Goal: Information Seeking & Learning: Learn about a topic

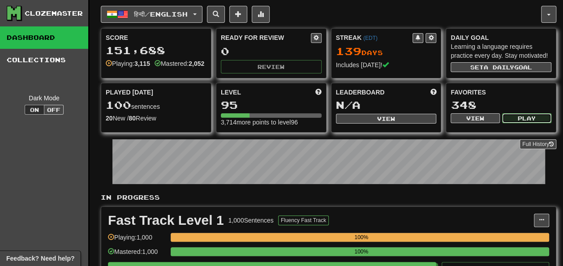
click at [517, 121] on button "Play" at bounding box center [526, 118] width 49 height 10
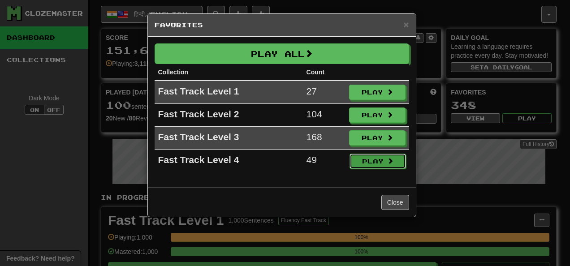
click at [379, 156] on button "Play" at bounding box center [377, 161] width 56 height 15
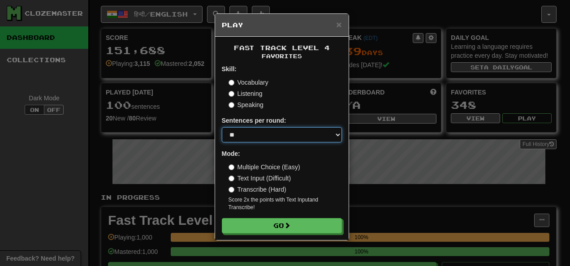
click at [335, 132] on select "* ** ** ** ** ** *** ********" at bounding box center [282, 134] width 120 height 15
select select "**"
click at [222, 127] on select "* ** ** ** ** ** *** ********" at bounding box center [282, 134] width 120 height 15
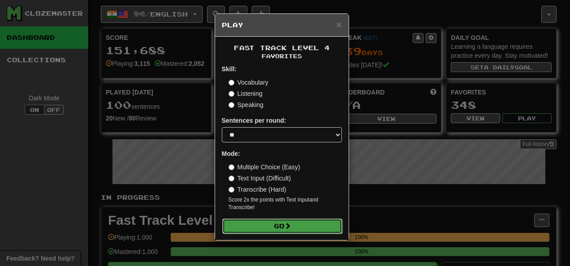
click at [306, 220] on button "Go" at bounding box center [282, 226] width 120 height 15
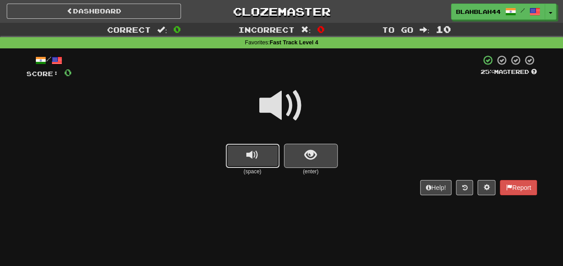
click at [244, 165] on button "replay audio" at bounding box center [253, 156] width 54 height 24
click at [319, 158] on button "show sentence" at bounding box center [311, 156] width 54 height 24
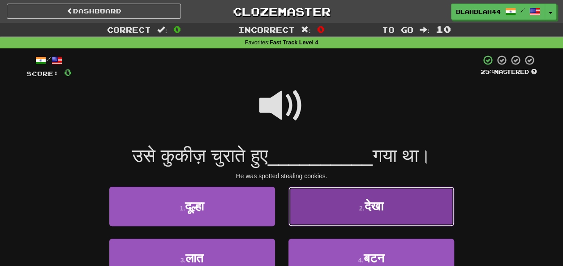
click at [359, 209] on small "2 ." at bounding box center [361, 208] width 5 height 7
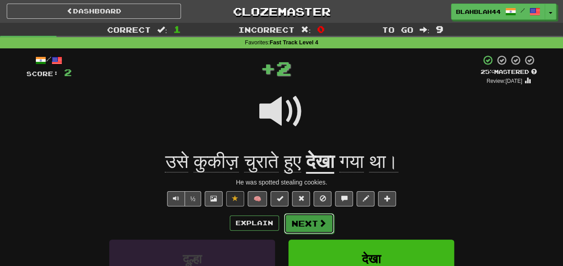
click at [297, 222] on button "Next" at bounding box center [309, 223] width 50 height 21
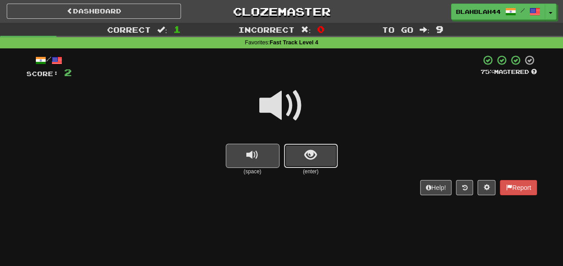
click at [324, 159] on button "show sentence" at bounding box center [311, 156] width 54 height 24
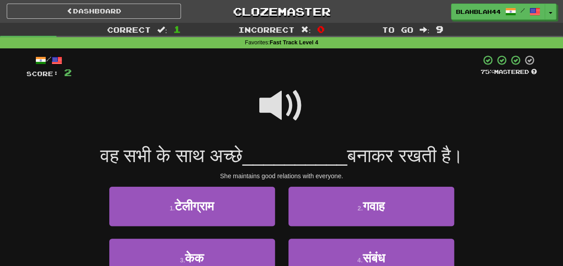
scroll to position [45, 0]
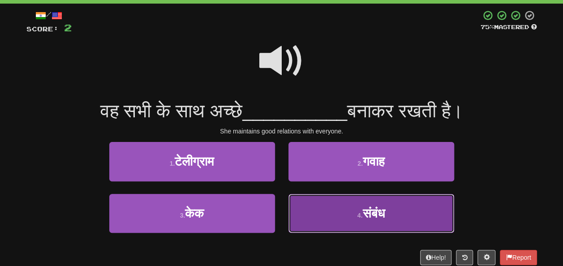
click at [353, 207] on button "4 . संबंध" at bounding box center [372, 213] width 166 height 39
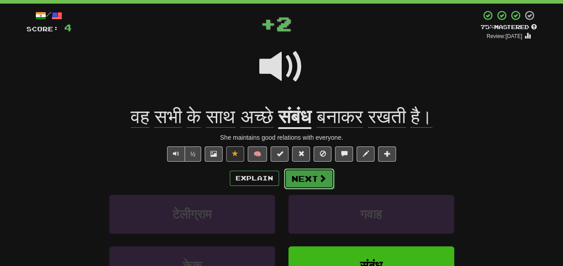
click at [286, 177] on button "Next" at bounding box center [309, 178] width 50 height 21
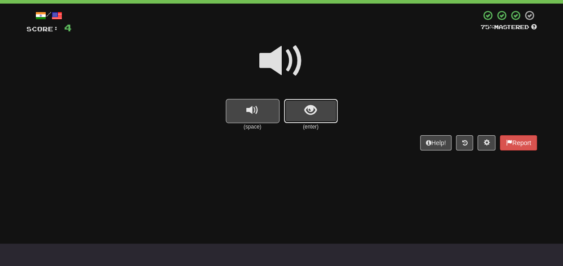
click at [316, 116] on span "show sentence" at bounding box center [311, 110] width 12 height 12
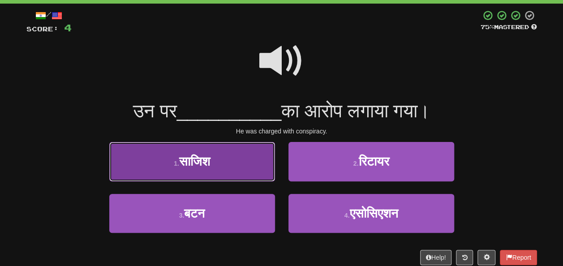
click at [234, 165] on button "1 . साजिश" at bounding box center [192, 161] width 166 height 39
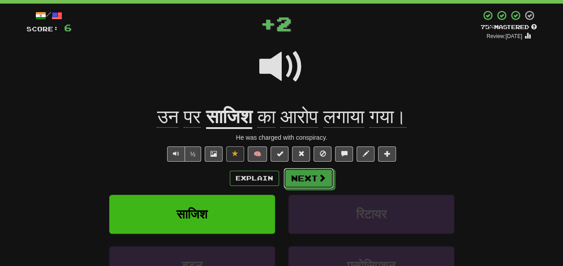
click at [302, 176] on button "Next" at bounding box center [309, 178] width 50 height 21
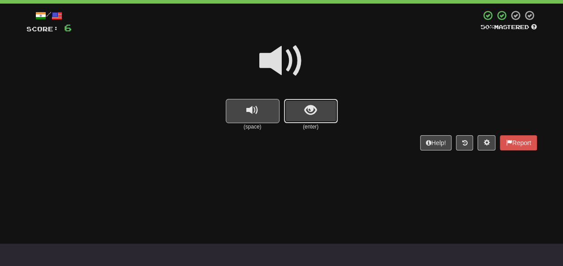
click at [306, 118] on button "show sentence" at bounding box center [311, 111] width 54 height 24
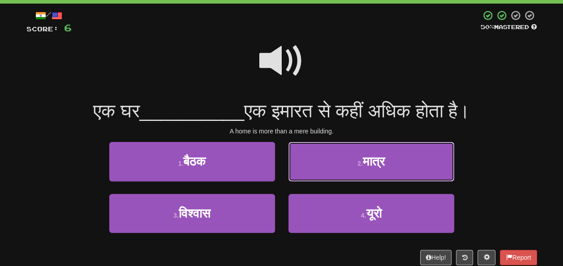
click at [431, 181] on button "2 . मात्र" at bounding box center [372, 161] width 166 height 39
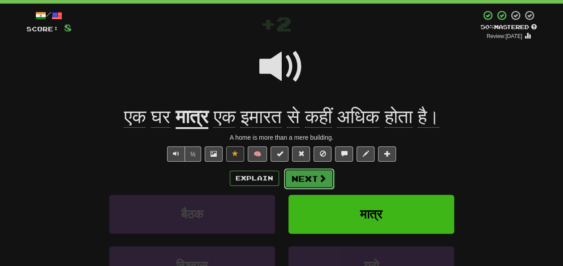
click at [312, 182] on button "Next" at bounding box center [309, 178] width 50 height 21
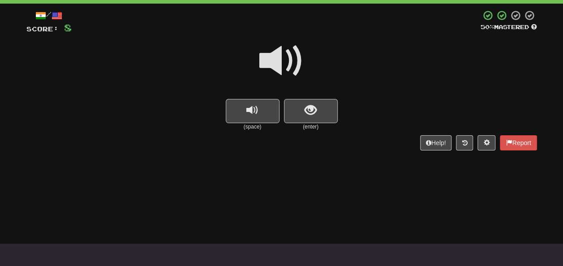
click at [315, 125] on small "(enter)" at bounding box center [311, 127] width 54 height 8
click at [307, 114] on span "show sentence" at bounding box center [311, 110] width 12 height 12
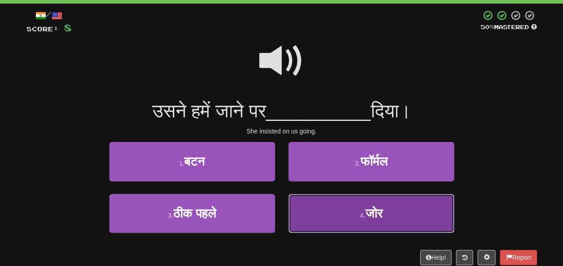
click at [348, 217] on button "4 . जोर" at bounding box center [372, 213] width 166 height 39
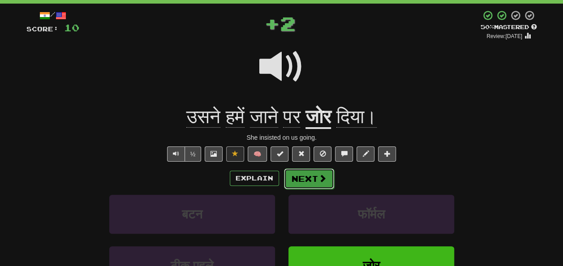
click at [322, 175] on span at bounding box center [323, 178] width 8 height 8
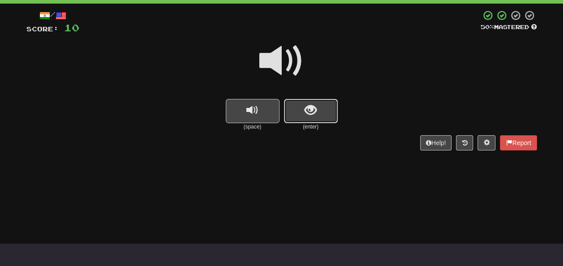
click at [315, 117] on button "show sentence" at bounding box center [311, 111] width 54 height 24
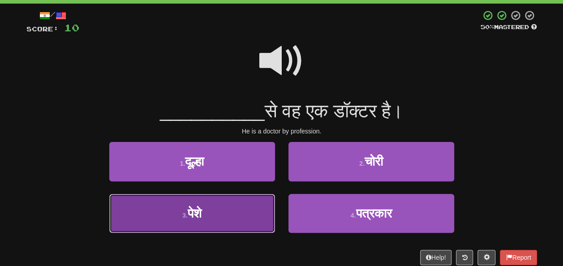
click at [241, 214] on button "3 . पेशे" at bounding box center [192, 213] width 166 height 39
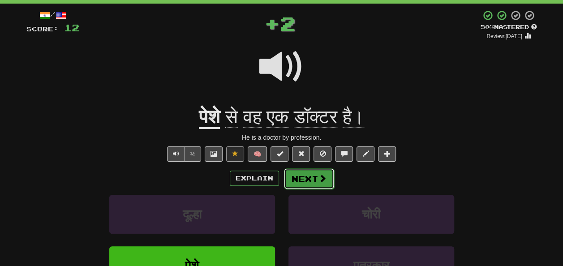
click at [301, 177] on button "Next" at bounding box center [309, 178] width 50 height 21
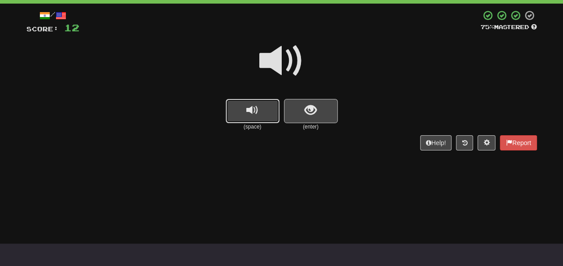
click at [262, 107] on button "replay audio" at bounding box center [253, 111] width 54 height 24
click at [315, 110] on span "show sentence" at bounding box center [311, 110] width 12 height 12
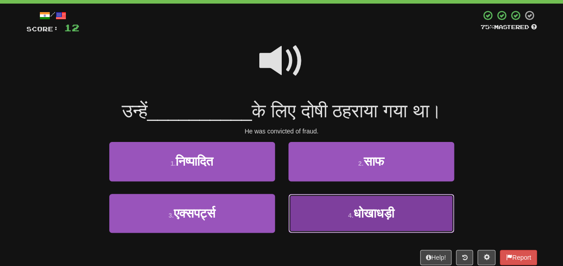
click at [402, 212] on button "4 . धोखाधड़ी" at bounding box center [372, 213] width 166 height 39
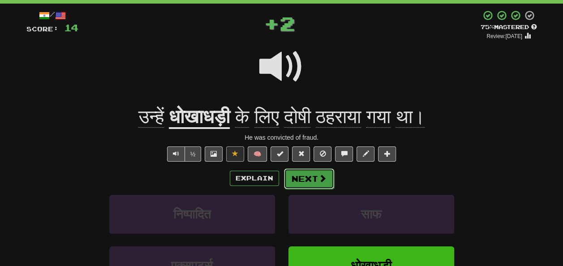
click at [310, 177] on button "Next" at bounding box center [309, 178] width 50 height 21
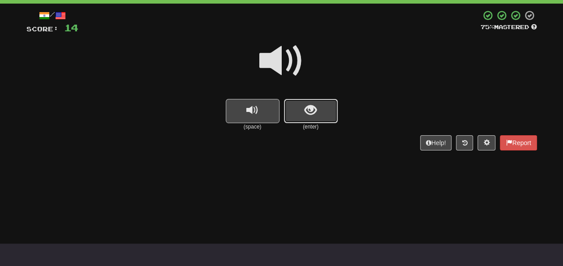
click at [320, 109] on button "show sentence" at bounding box center [311, 111] width 54 height 24
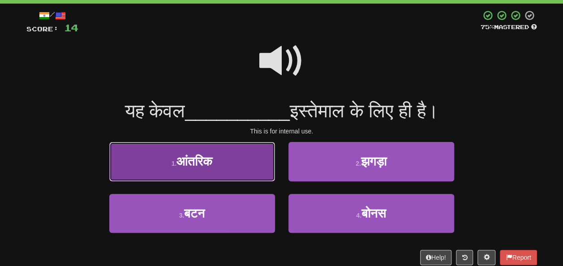
click at [238, 170] on button "1 . आंतरिक" at bounding box center [192, 161] width 166 height 39
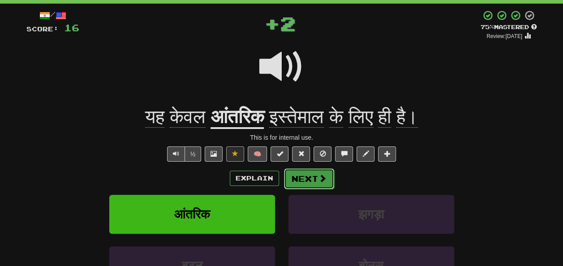
click at [311, 182] on button "Next" at bounding box center [309, 178] width 50 height 21
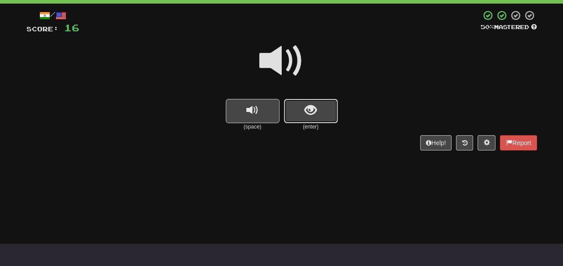
click at [312, 110] on span "show sentence" at bounding box center [311, 110] width 12 height 12
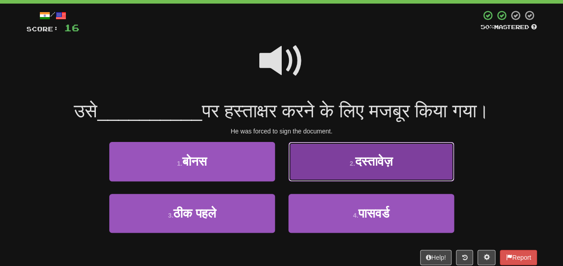
click at [382, 177] on button "2 . दस्तावेज़" at bounding box center [372, 161] width 166 height 39
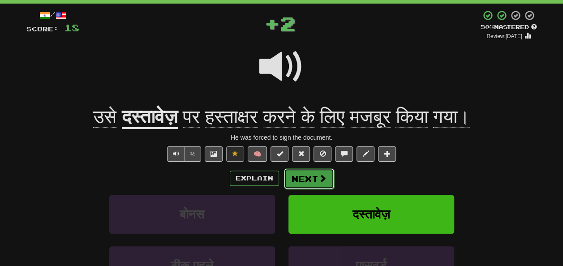
click at [307, 181] on button "Next" at bounding box center [309, 178] width 50 height 21
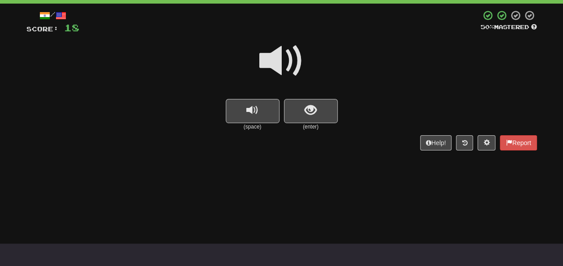
scroll to position [0, 0]
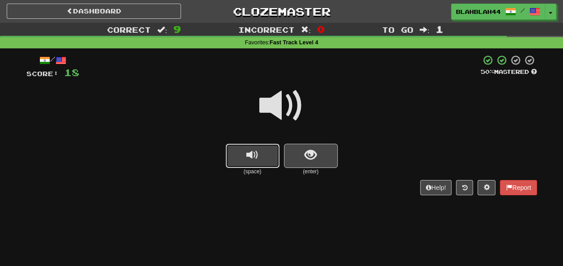
drag, startPoint x: 257, startPoint y: 157, endPoint x: 270, endPoint y: 166, distance: 15.8
click at [257, 157] on span "replay audio" at bounding box center [252, 155] width 12 height 12
click at [248, 155] on span "replay audio" at bounding box center [252, 155] width 12 height 12
click at [310, 161] on span "show sentence" at bounding box center [311, 155] width 12 height 12
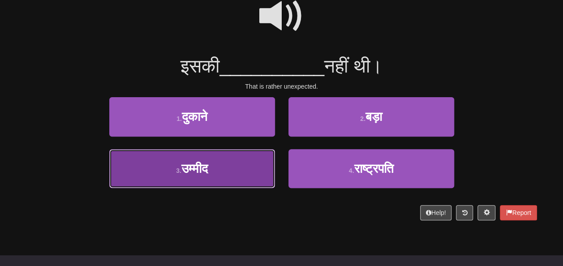
click at [214, 173] on button "3 . उम्मीद" at bounding box center [192, 168] width 166 height 39
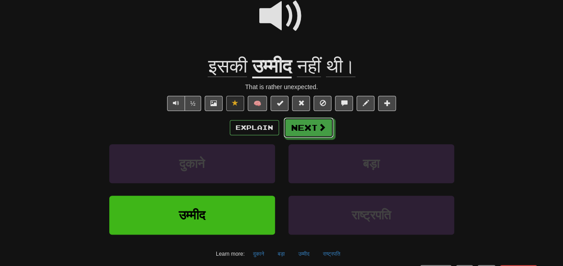
click at [307, 132] on button "Next" at bounding box center [309, 127] width 50 height 21
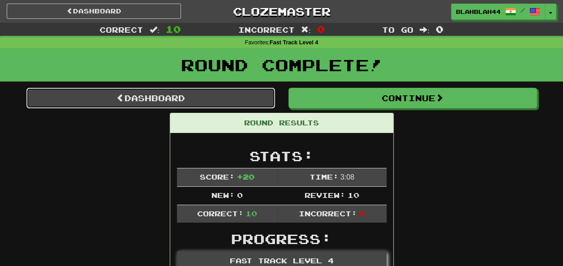
click at [151, 95] on link "Dashboard" at bounding box center [150, 98] width 249 height 21
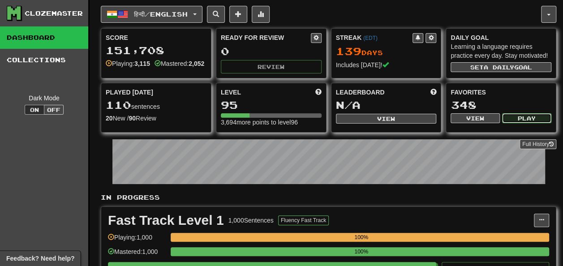
click at [517, 121] on button "Play" at bounding box center [526, 118] width 49 height 10
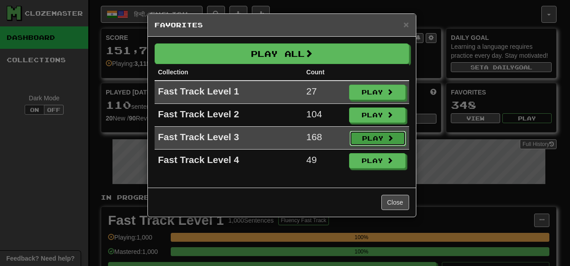
click at [365, 136] on button "Play" at bounding box center [377, 138] width 56 height 15
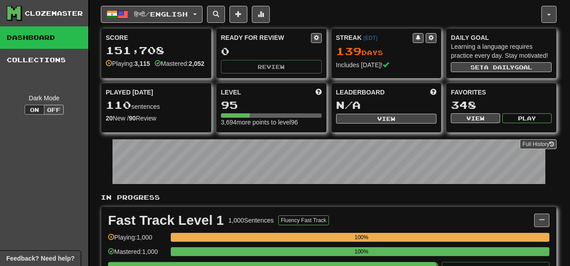
select select "**"
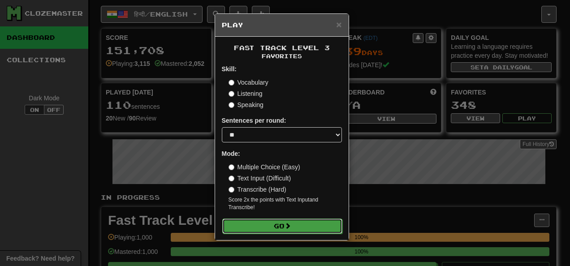
click at [285, 223] on button "Go" at bounding box center [282, 226] width 120 height 15
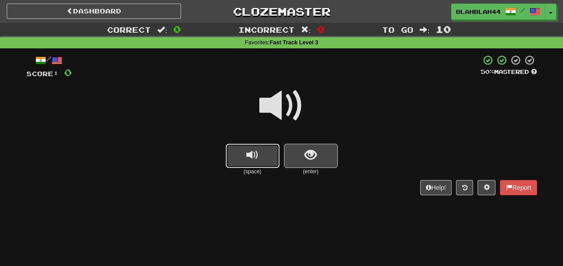
click at [269, 164] on button "replay audio" at bounding box center [253, 156] width 54 height 24
click at [303, 159] on button "show sentence" at bounding box center [311, 156] width 54 height 24
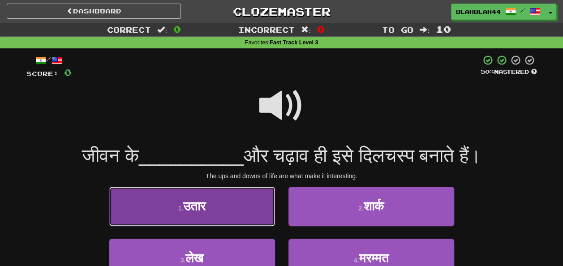
click at [196, 205] on span "उतार" at bounding box center [194, 206] width 22 height 14
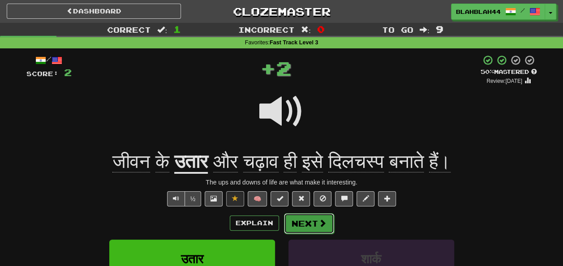
click at [314, 228] on button "Next" at bounding box center [309, 223] width 50 height 21
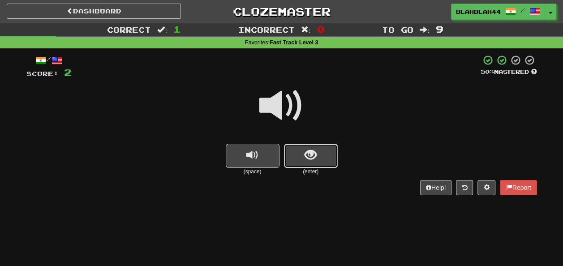
click at [313, 165] on button "show sentence" at bounding box center [311, 156] width 54 height 24
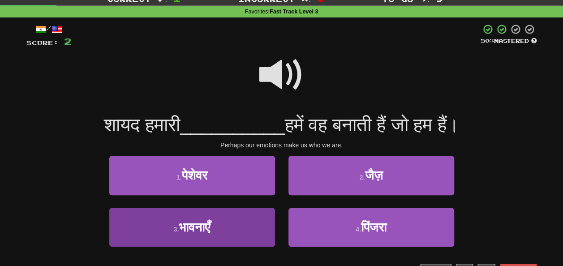
scroll to position [45, 0]
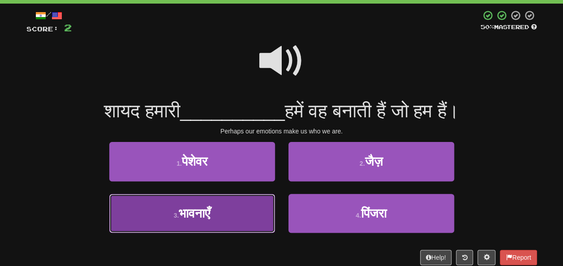
drag, startPoint x: 204, startPoint y: 225, endPoint x: 211, endPoint y: 214, distance: 13.2
click at [202, 224] on button "3 . भावनाएँ" at bounding box center [192, 213] width 166 height 39
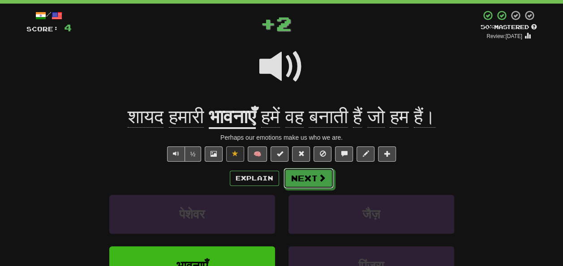
click at [316, 168] on button "Next" at bounding box center [309, 178] width 50 height 21
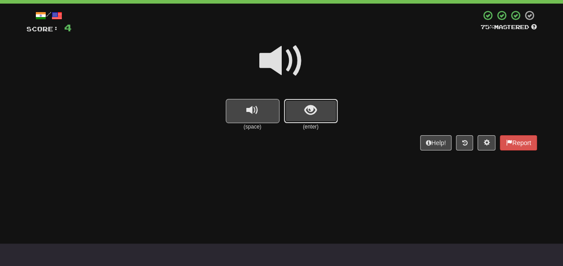
click at [307, 112] on span "show sentence" at bounding box center [311, 110] width 12 height 12
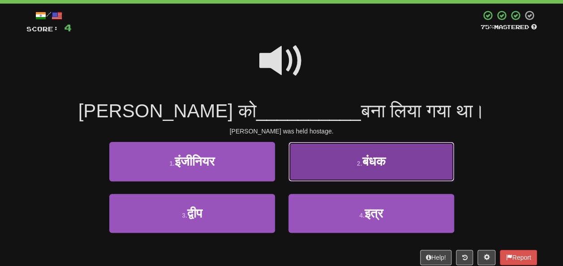
click at [418, 161] on button "2 . बंधक" at bounding box center [372, 161] width 166 height 39
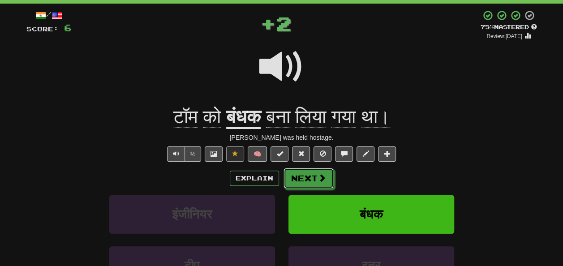
click at [309, 169] on button "Next" at bounding box center [309, 178] width 50 height 21
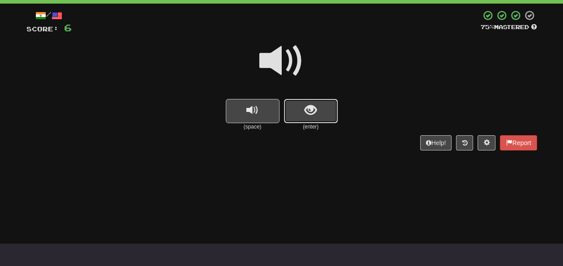
click at [317, 112] on button "show sentence" at bounding box center [311, 111] width 54 height 24
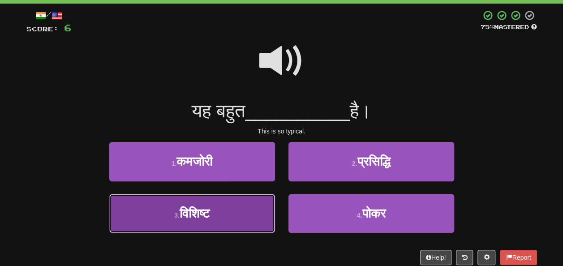
click at [200, 205] on button "3 . विशिष्ट" at bounding box center [192, 213] width 166 height 39
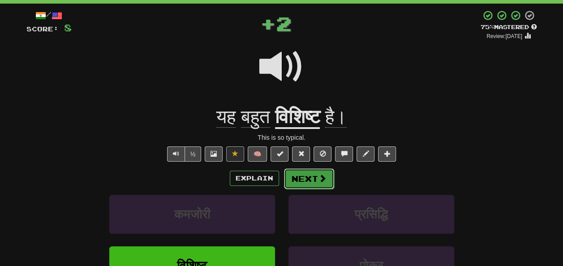
click at [306, 174] on button "Next" at bounding box center [309, 178] width 50 height 21
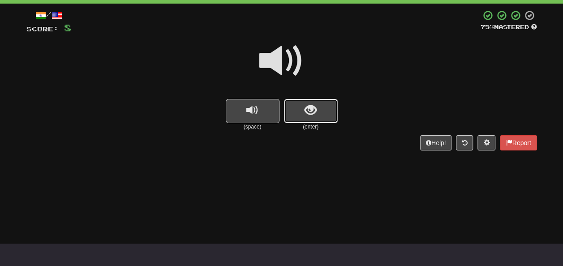
click at [308, 112] on span "show sentence" at bounding box center [311, 110] width 12 height 12
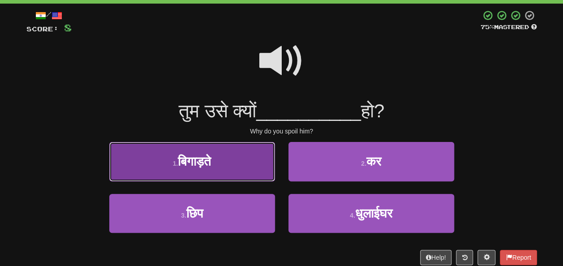
click at [205, 167] on span "बिगाड़ते" at bounding box center [194, 162] width 33 height 14
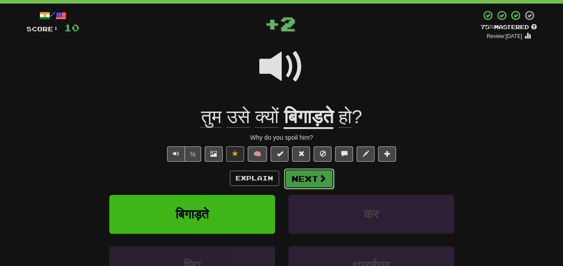
click at [309, 181] on button "Next" at bounding box center [309, 178] width 50 height 21
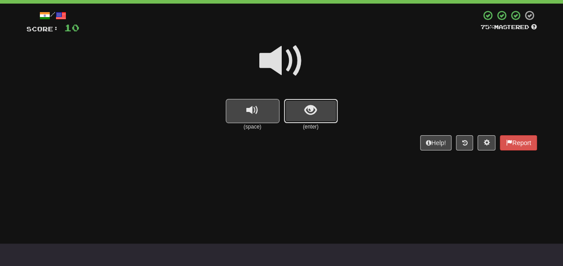
click at [309, 107] on span "show sentence" at bounding box center [311, 110] width 12 height 12
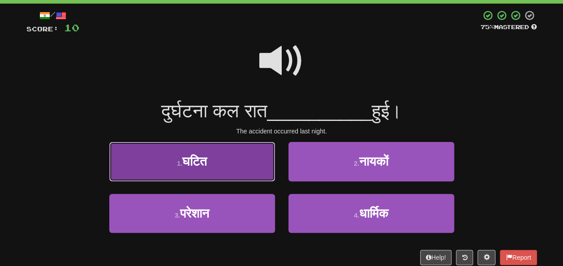
click at [220, 171] on button "1 . घटित" at bounding box center [192, 161] width 166 height 39
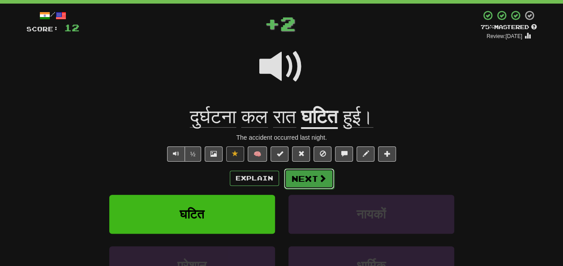
click at [306, 175] on button "Next" at bounding box center [309, 178] width 50 height 21
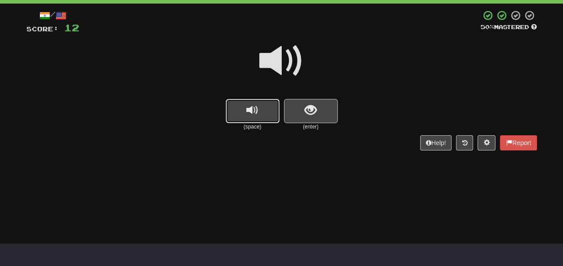
click at [256, 112] on span "replay audio" at bounding box center [252, 110] width 12 height 12
click at [247, 114] on span "replay audio" at bounding box center [252, 110] width 12 height 12
click at [302, 115] on button "show sentence" at bounding box center [311, 111] width 54 height 24
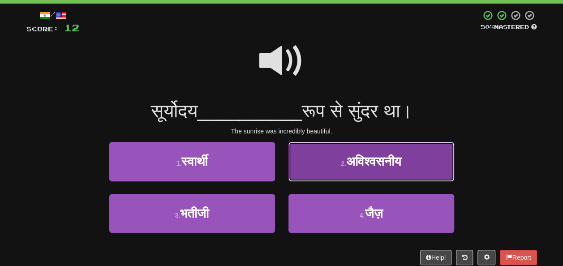
click at [387, 162] on span "अविश्वसनीय" at bounding box center [373, 162] width 55 height 14
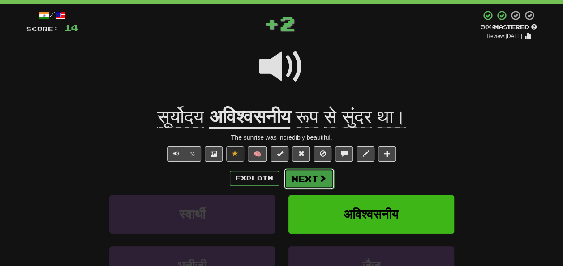
click at [310, 178] on button "Next" at bounding box center [309, 178] width 50 height 21
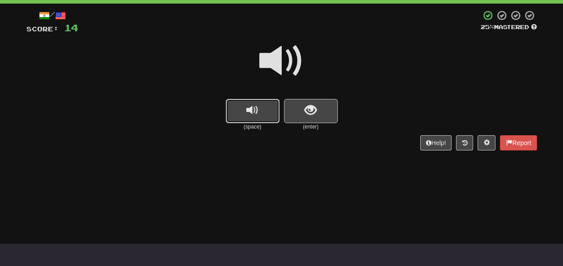
drag, startPoint x: 250, startPoint y: 111, endPoint x: 254, endPoint y: 111, distance: 4.5
click at [251, 112] on span "replay audio" at bounding box center [252, 110] width 12 height 12
click at [319, 107] on button "show sentence" at bounding box center [311, 111] width 54 height 24
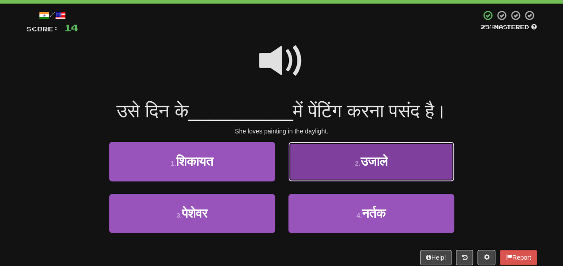
click at [360, 160] on span "उजाले" at bounding box center [373, 162] width 27 height 14
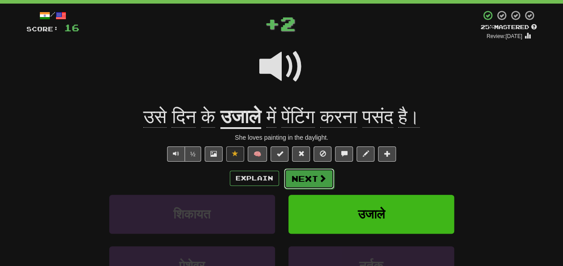
click at [308, 180] on button "Next" at bounding box center [309, 178] width 50 height 21
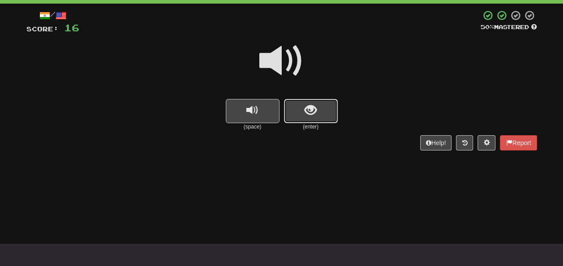
click at [306, 113] on span "show sentence" at bounding box center [311, 110] width 12 height 12
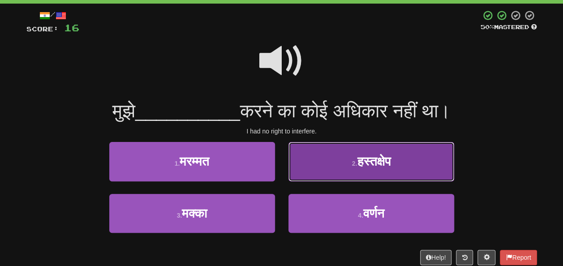
click at [411, 153] on button "2 . हस्तक्षेप" at bounding box center [372, 161] width 166 height 39
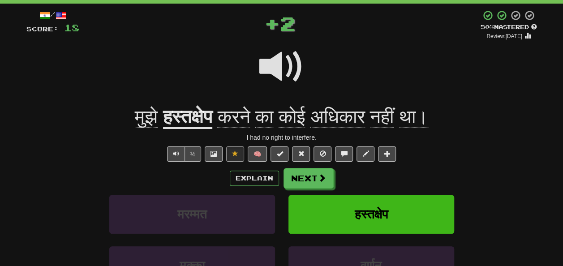
click at [281, 178] on div "Explain Next" at bounding box center [281, 178] width 511 height 21
click at [319, 174] on span at bounding box center [323, 178] width 8 height 8
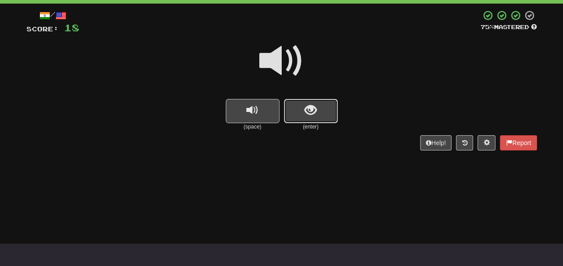
click at [323, 115] on button "show sentence" at bounding box center [311, 111] width 54 height 24
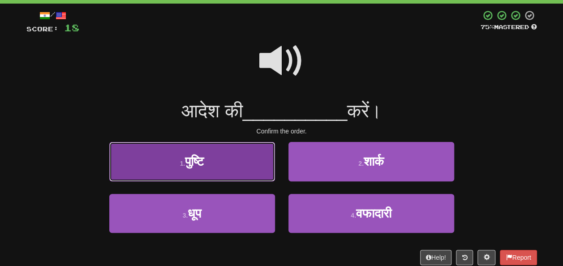
click at [223, 167] on button "1 . पुष्टि" at bounding box center [192, 161] width 166 height 39
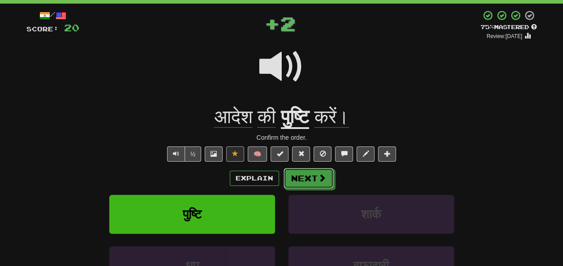
click at [304, 172] on button "Next" at bounding box center [309, 178] width 50 height 21
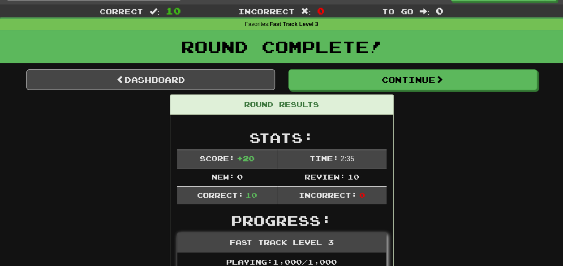
scroll to position [0, 0]
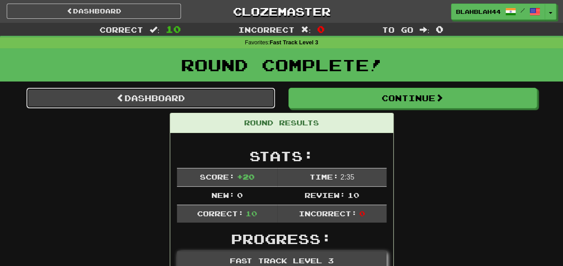
click at [187, 99] on link "Dashboard" at bounding box center [150, 98] width 249 height 21
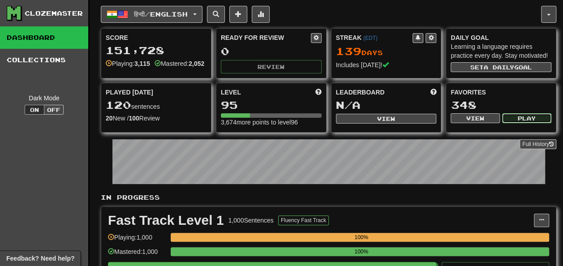
click at [528, 119] on button "Play" at bounding box center [526, 118] width 49 height 10
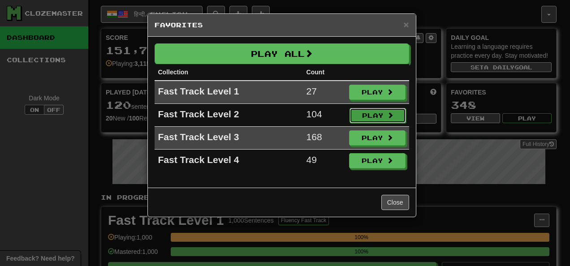
click at [372, 112] on button "Play" at bounding box center [377, 115] width 56 height 15
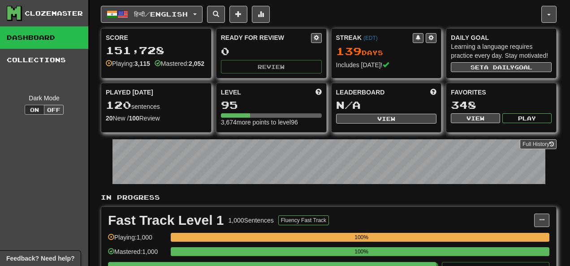
select select "**"
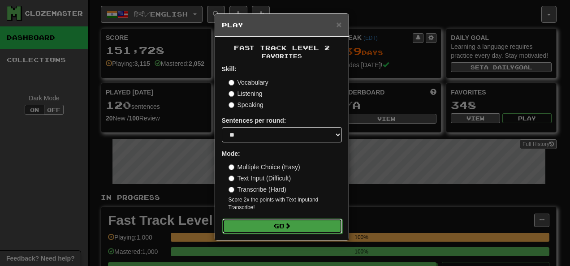
click at [269, 226] on button "Go" at bounding box center [282, 226] width 120 height 15
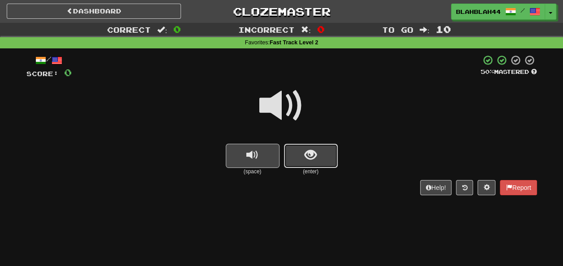
click at [314, 162] on button "show sentence" at bounding box center [311, 156] width 54 height 24
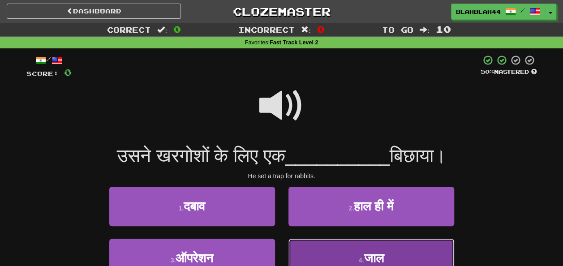
click at [351, 246] on button "4 . जाल" at bounding box center [372, 258] width 166 height 39
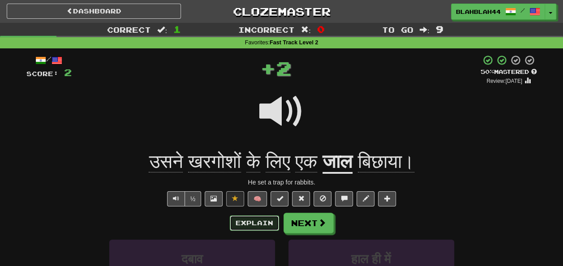
click at [246, 220] on button "Explain" at bounding box center [254, 222] width 49 height 15
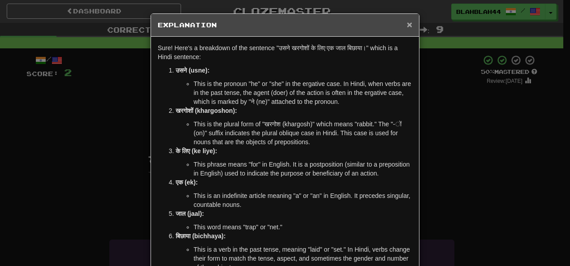
click at [407, 23] on span "×" at bounding box center [409, 24] width 5 height 10
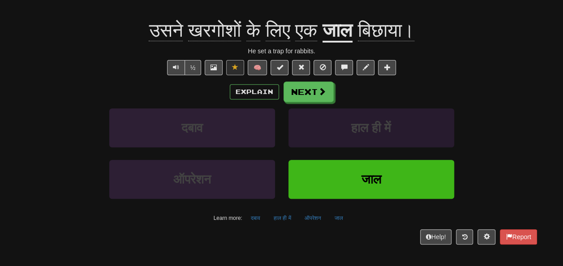
scroll to position [134, 0]
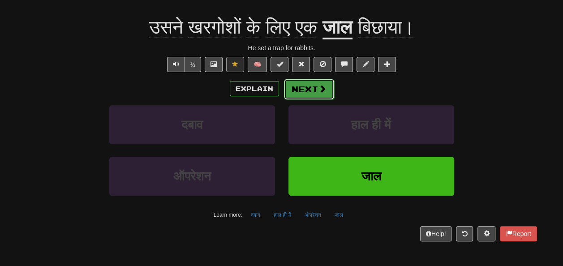
click at [314, 83] on button "Next" at bounding box center [309, 89] width 50 height 21
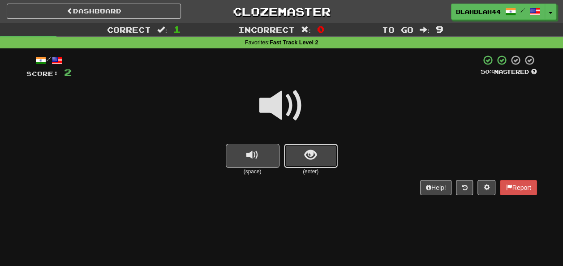
click at [315, 151] on span "show sentence" at bounding box center [311, 155] width 12 height 12
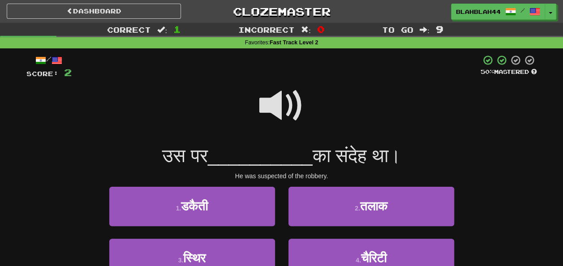
scroll to position [45, 0]
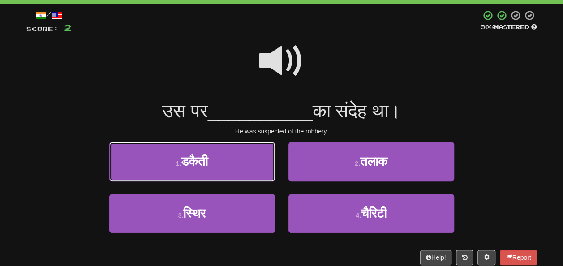
click at [207, 163] on span "डकैती" at bounding box center [194, 162] width 27 height 14
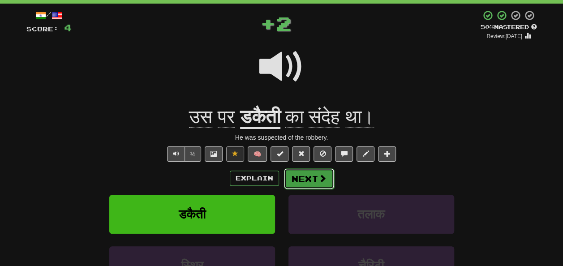
click at [306, 177] on button "Next" at bounding box center [309, 178] width 50 height 21
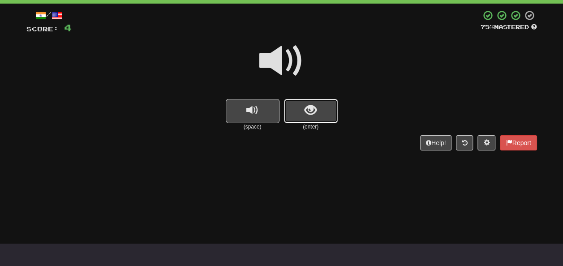
click at [323, 118] on button "show sentence" at bounding box center [311, 111] width 54 height 24
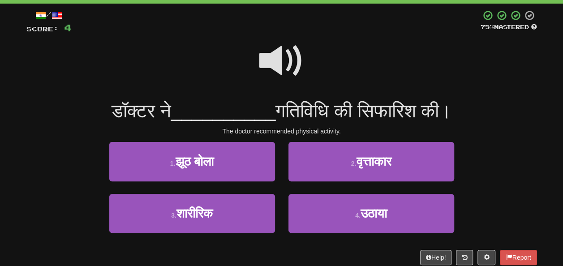
click at [198, 235] on div "3 . शारीरिक" at bounding box center [192, 220] width 179 height 52
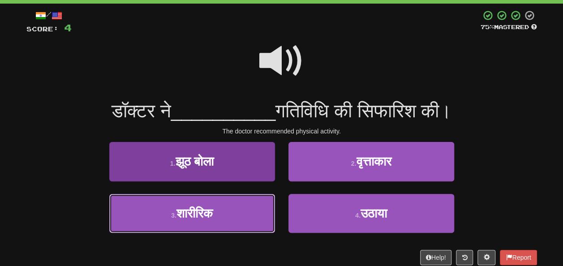
click at [197, 221] on button "3 . शारीरिक" at bounding box center [192, 213] width 166 height 39
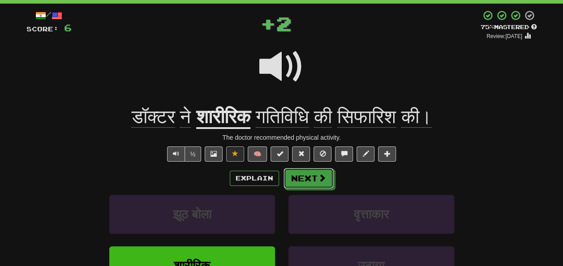
click at [308, 177] on button "Next" at bounding box center [309, 178] width 50 height 21
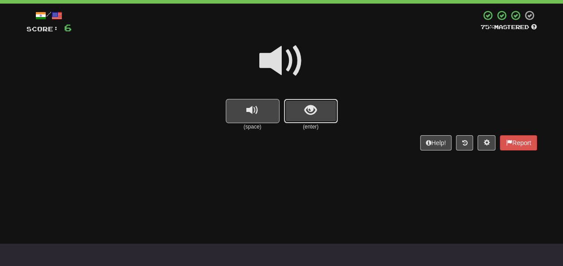
click at [309, 115] on span "show sentence" at bounding box center [311, 110] width 12 height 12
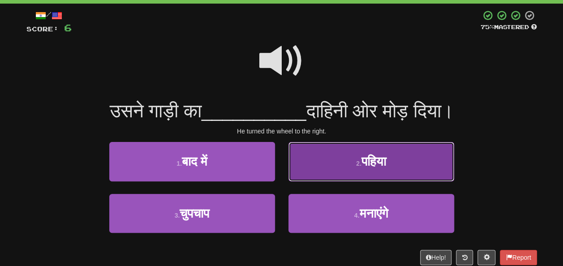
click at [405, 169] on button "2 . पहिया" at bounding box center [372, 161] width 166 height 39
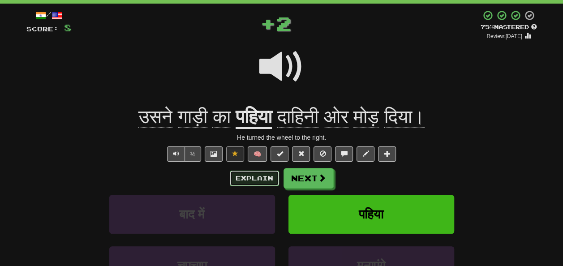
click at [276, 177] on button "Explain" at bounding box center [254, 178] width 49 height 15
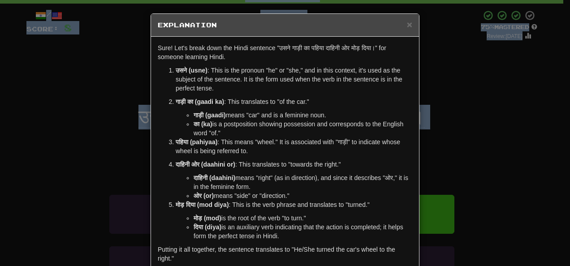
click at [305, 176] on div "Sure! Let's break down the Hindi sentence "उसने गाड़ी का पहिया दाहिनी ओर मोड़ द…" at bounding box center [285, 176] width 268 height 278
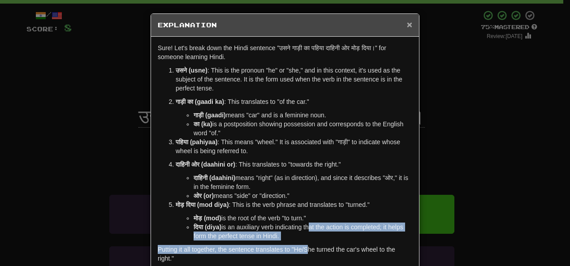
click at [408, 22] on span "×" at bounding box center [409, 24] width 5 height 10
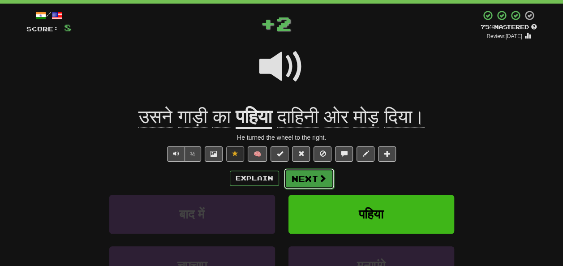
click at [309, 173] on button "Next" at bounding box center [309, 178] width 50 height 21
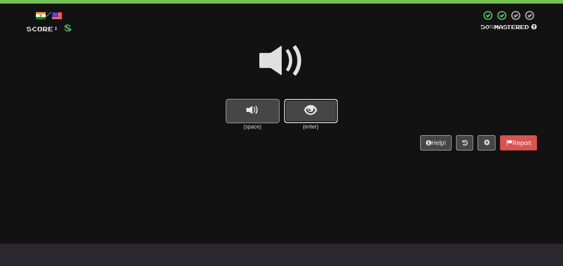
click at [307, 99] on button "show sentence" at bounding box center [311, 111] width 54 height 24
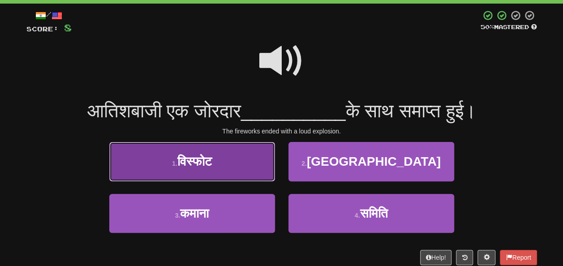
click at [219, 159] on button "1 . विस्फोट" at bounding box center [192, 161] width 166 height 39
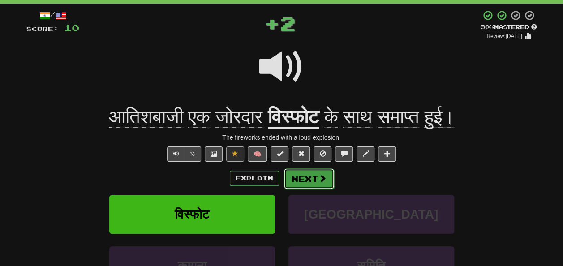
click at [314, 172] on button "Next" at bounding box center [309, 178] width 50 height 21
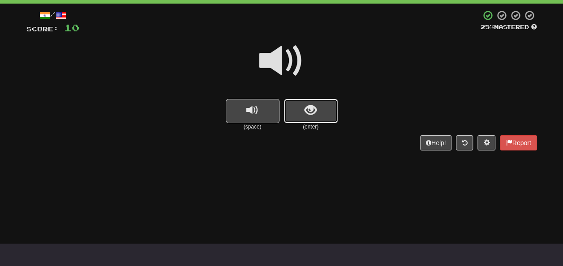
click at [304, 112] on button "show sentence" at bounding box center [311, 111] width 54 height 24
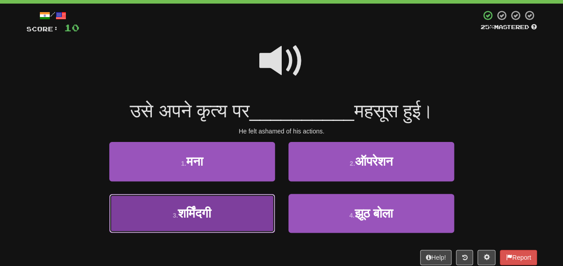
click at [224, 215] on button "3 . शर्मिंदगी" at bounding box center [192, 213] width 166 height 39
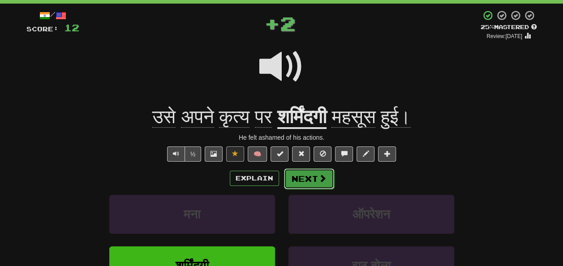
click at [306, 173] on button "Next" at bounding box center [309, 178] width 50 height 21
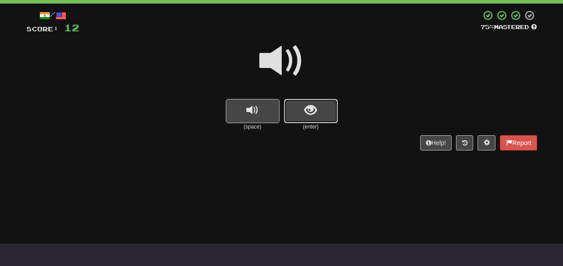
click at [310, 105] on span "show sentence" at bounding box center [311, 110] width 12 height 12
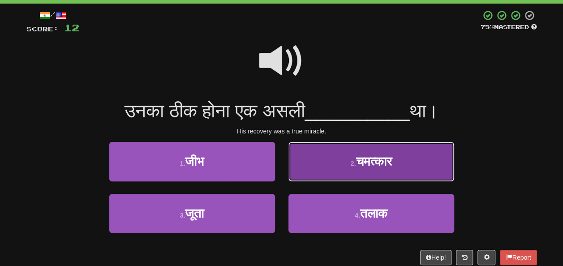
click at [371, 159] on span "चमत्कार" at bounding box center [374, 162] width 36 height 14
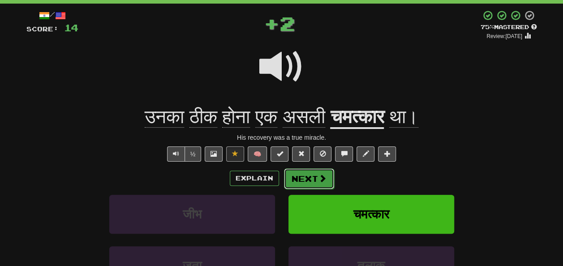
click at [323, 177] on span at bounding box center [323, 178] width 8 height 8
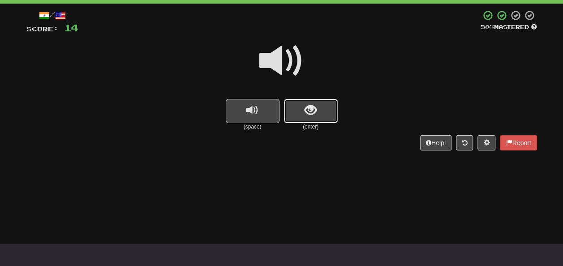
click at [303, 105] on button "show sentence" at bounding box center [311, 111] width 54 height 24
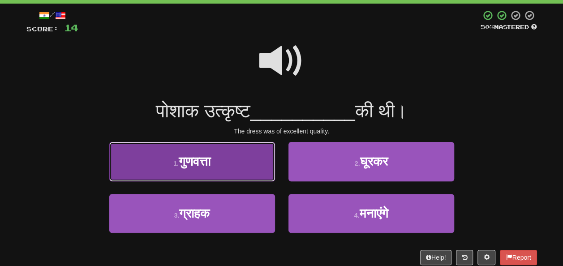
click at [189, 161] on span "गुणवत्ता" at bounding box center [195, 162] width 32 height 14
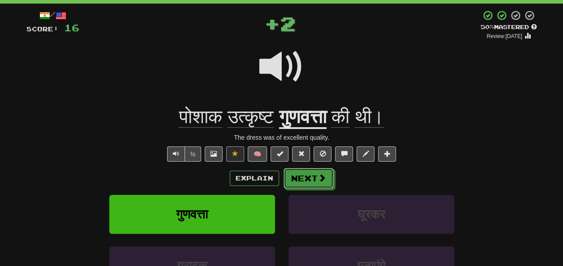
click at [319, 171] on button "Next" at bounding box center [309, 178] width 50 height 21
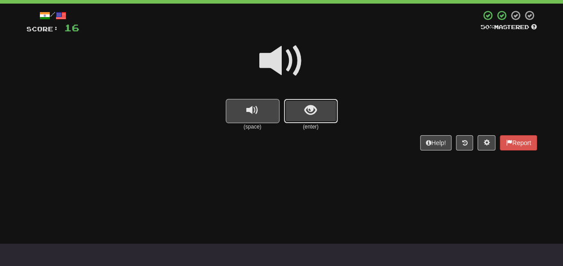
click at [309, 112] on span "show sentence" at bounding box center [311, 110] width 12 height 12
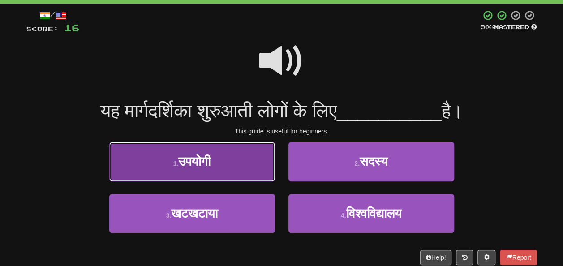
click at [211, 169] on button "1 . उपयोगी" at bounding box center [192, 161] width 166 height 39
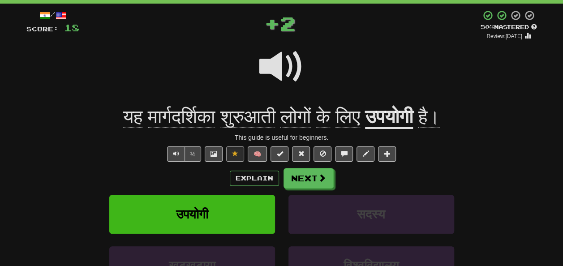
click at [346, 179] on div "Explain Next" at bounding box center [281, 178] width 511 height 21
click at [310, 178] on button "Next" at bounding box center [309, 178] width 50 height 21
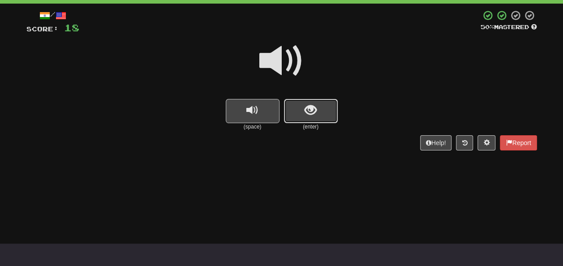
click at [308, 115] on span "show sentence" at bounding box center [311, 110] width 12 height 12
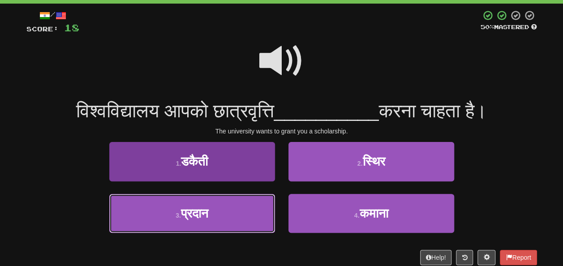
click at [232, 205] on button "3 . प्रदान" at bounding box center [192, 213] width 166 height 39
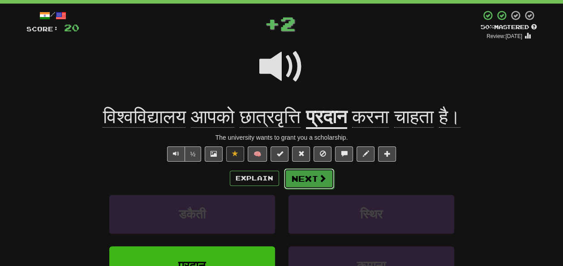
click at [325, 177] on span at bounding box center [323, 178] width 8 height 8
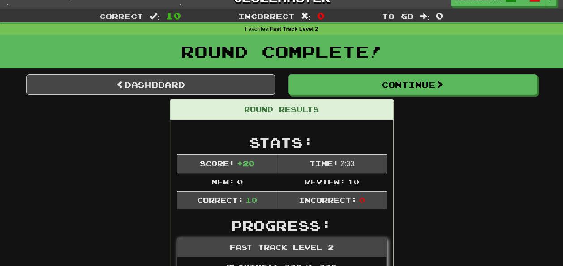
scroll to position [0, 0]
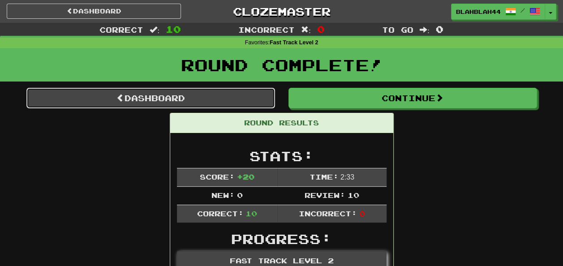
click at [185, 96] on link "Dashboard" at bounding box center [150, 98] width 249 height 21
